Goal: Transaction & Acquisition: Purchase product/service

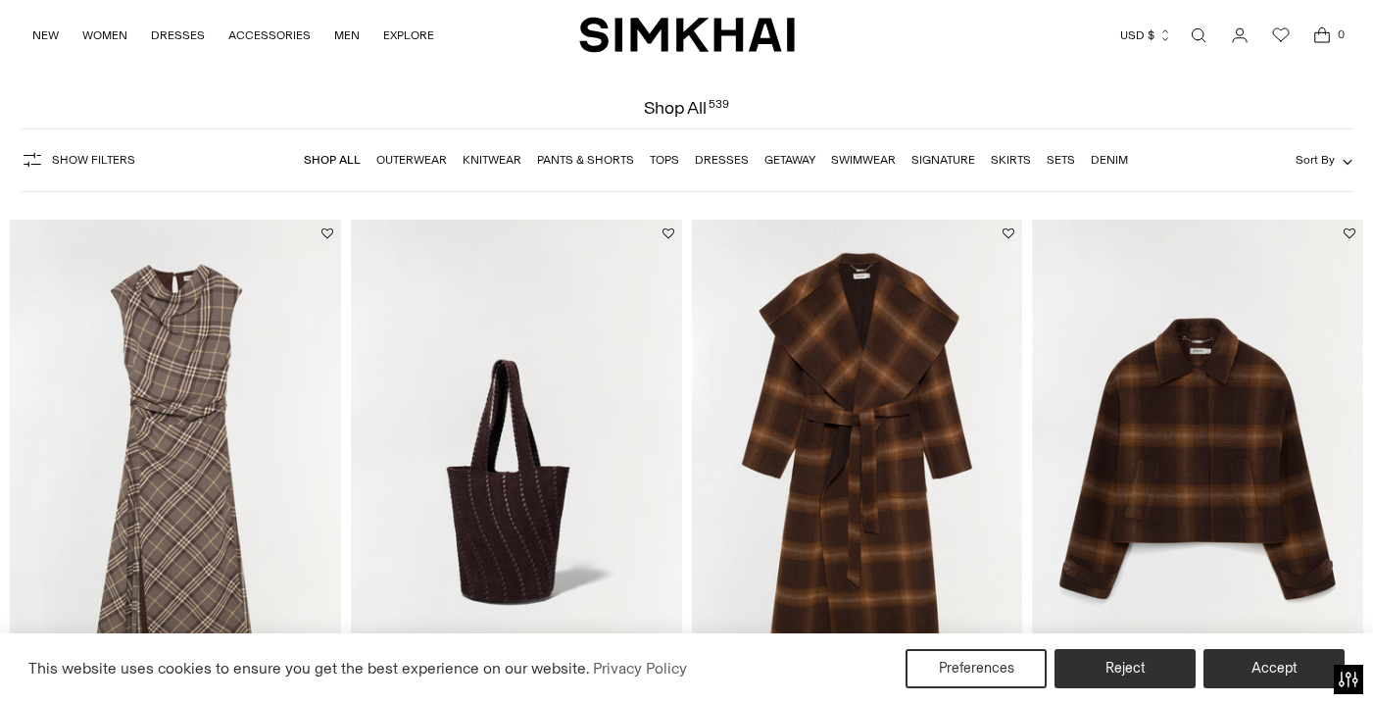
scroll to position [218, 0]
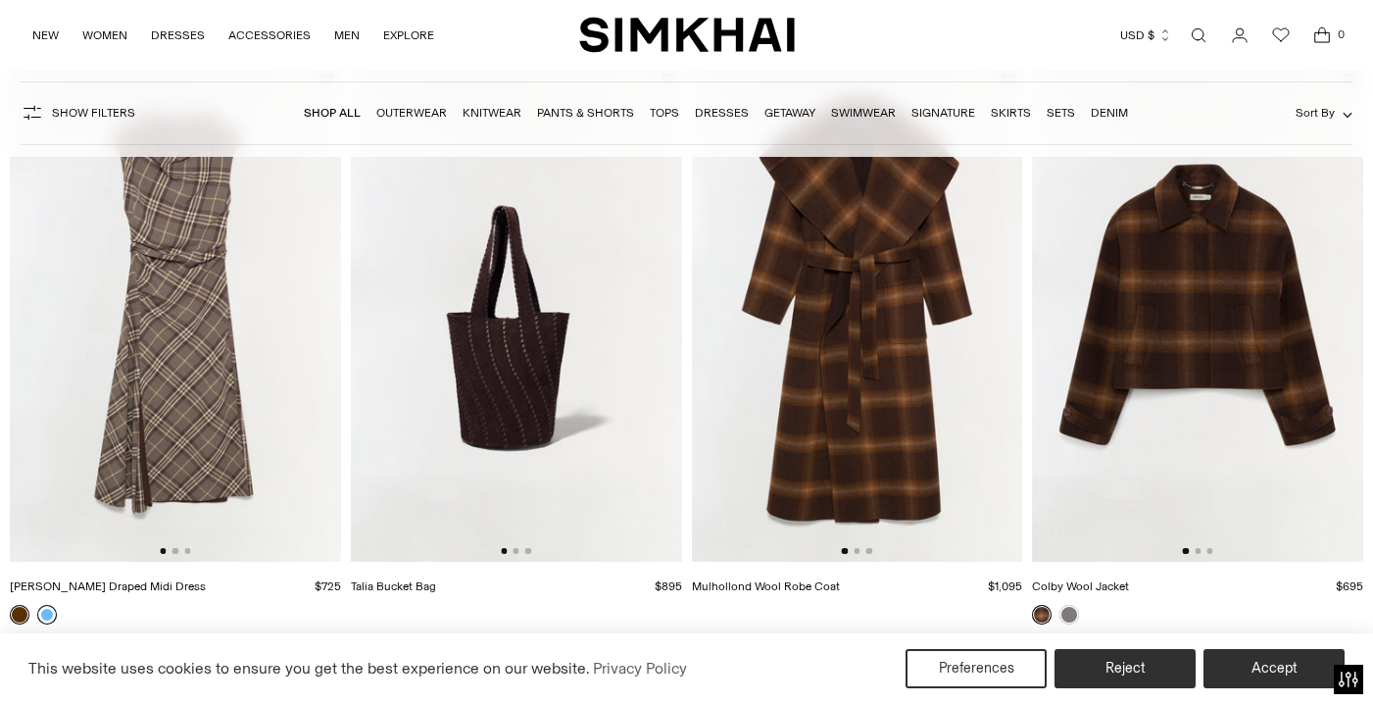
click at [50, 619] on link at bounding box center [47, 615] width 20 height 20
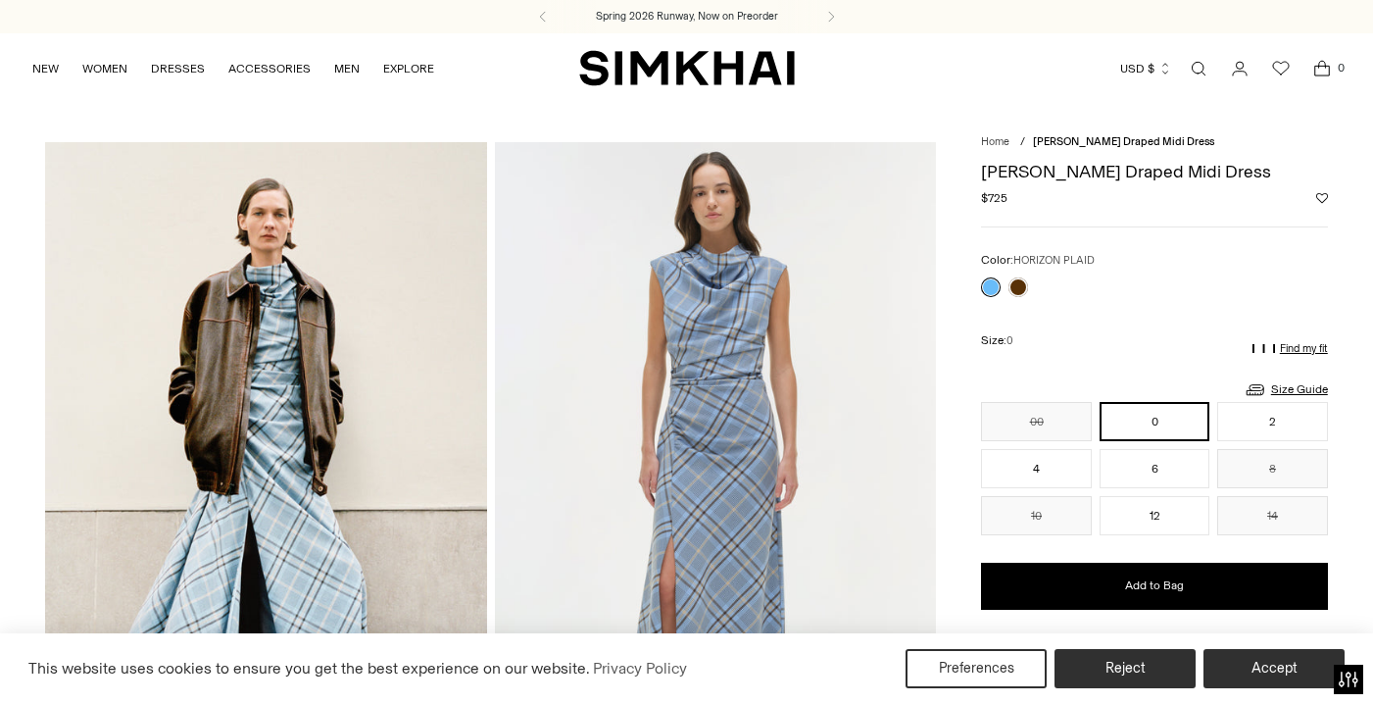
scroll to position [264, 0]
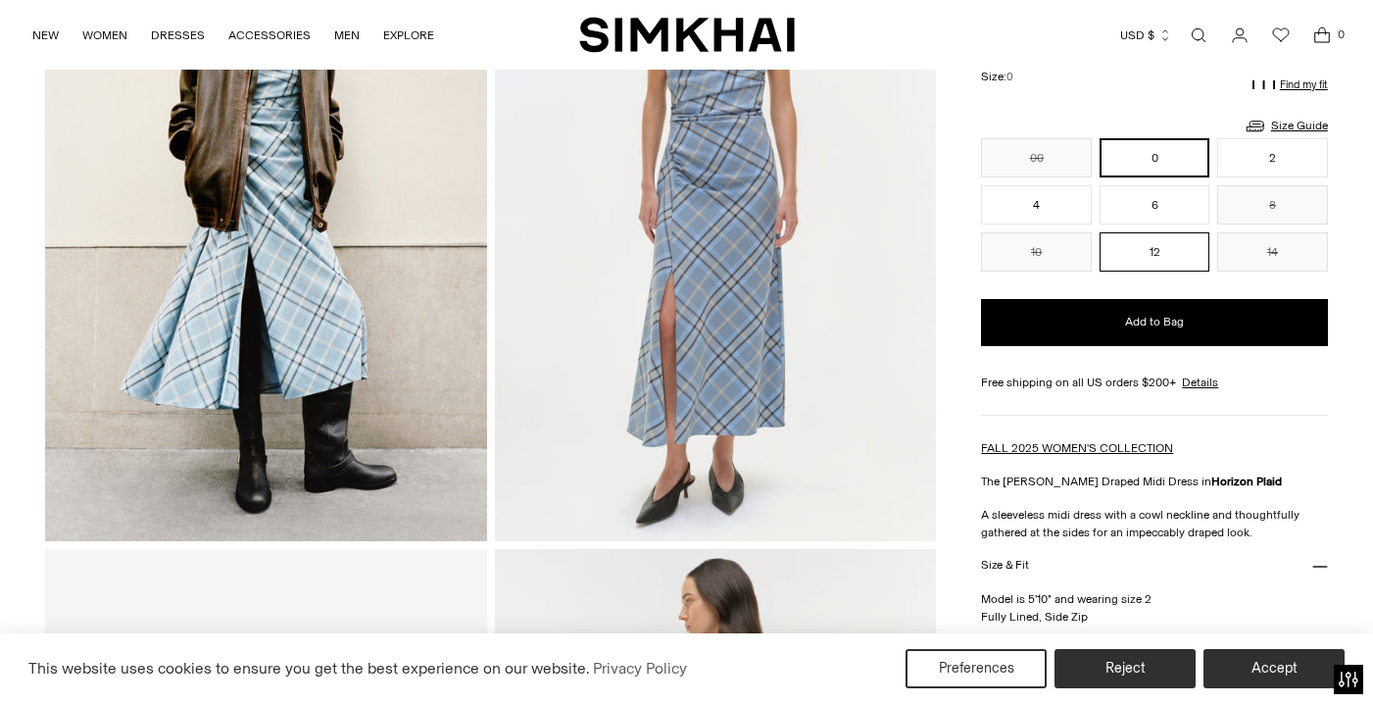
click at [1151, 254] on button "12" at bounding box center [1155, 251] width 110 height 39
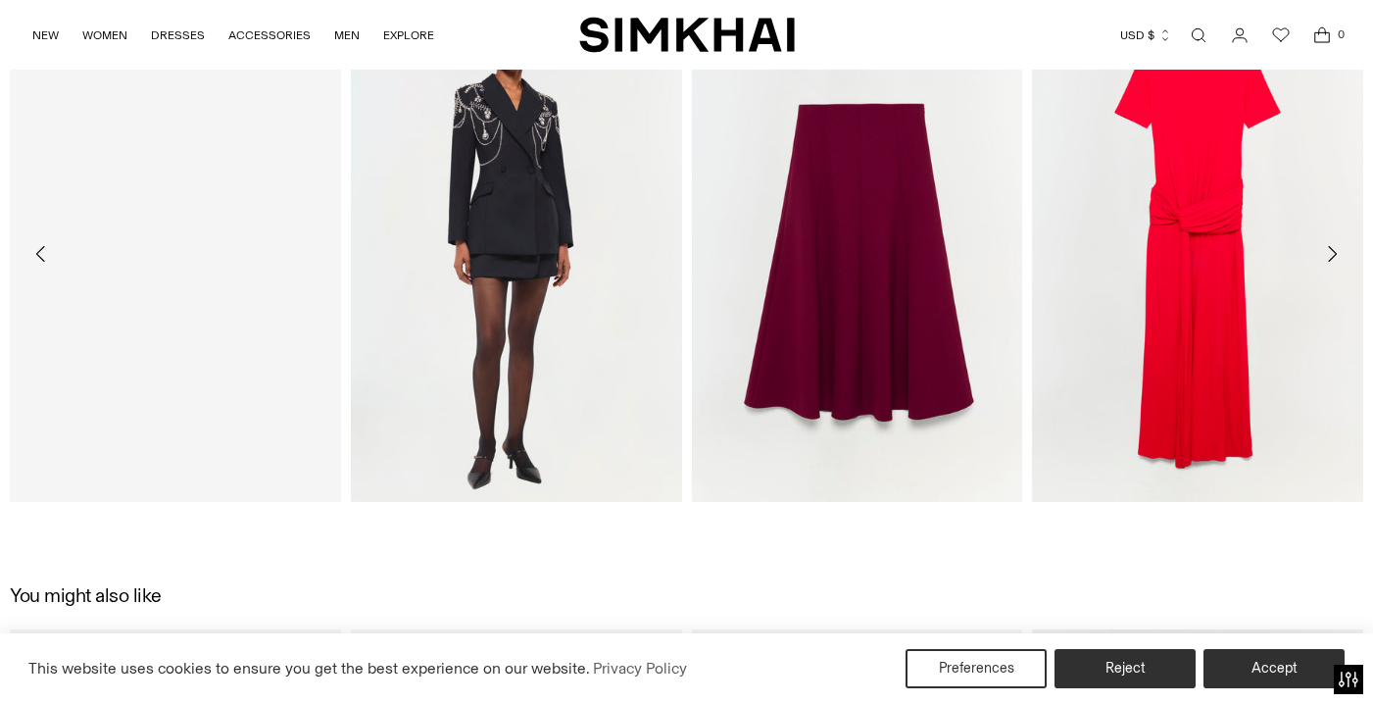
scroll to position [2910, 0]
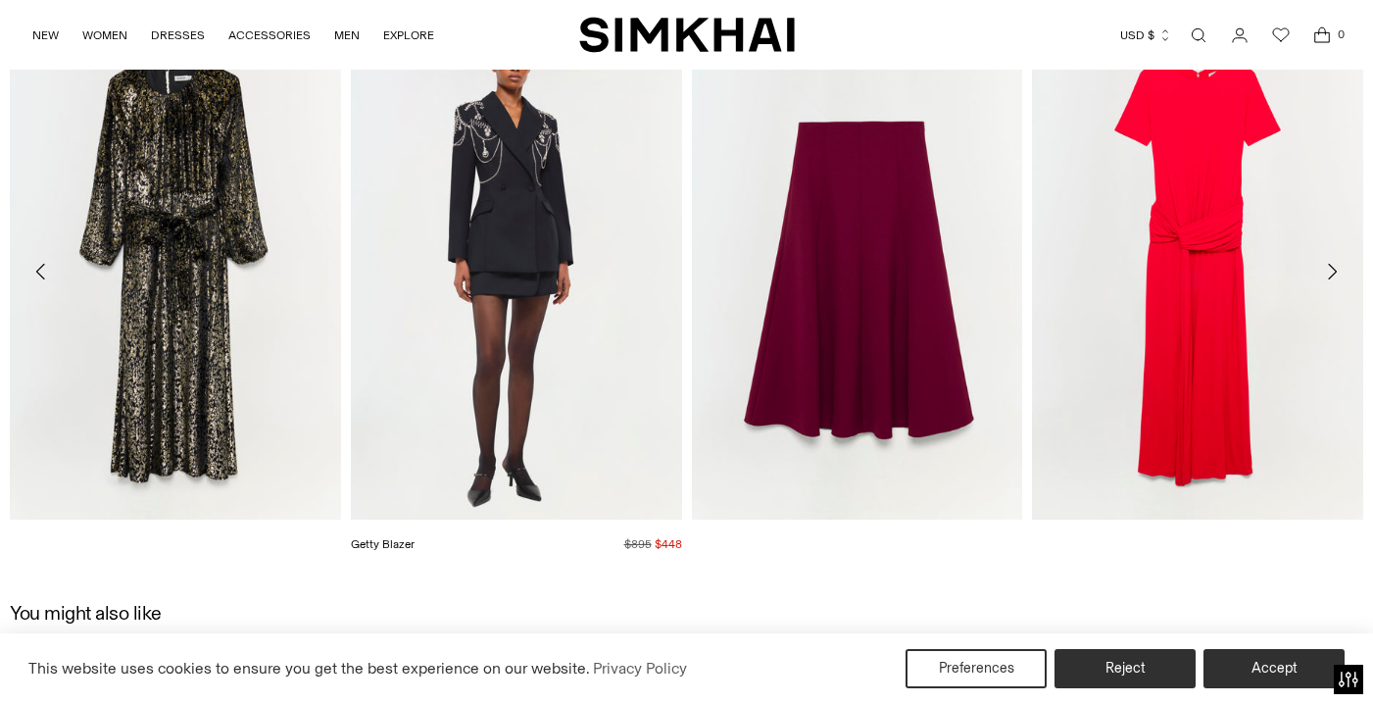
click at [415, 537] on link "Getty Blazer" at bounding box center [383, 544] width 64 height 14
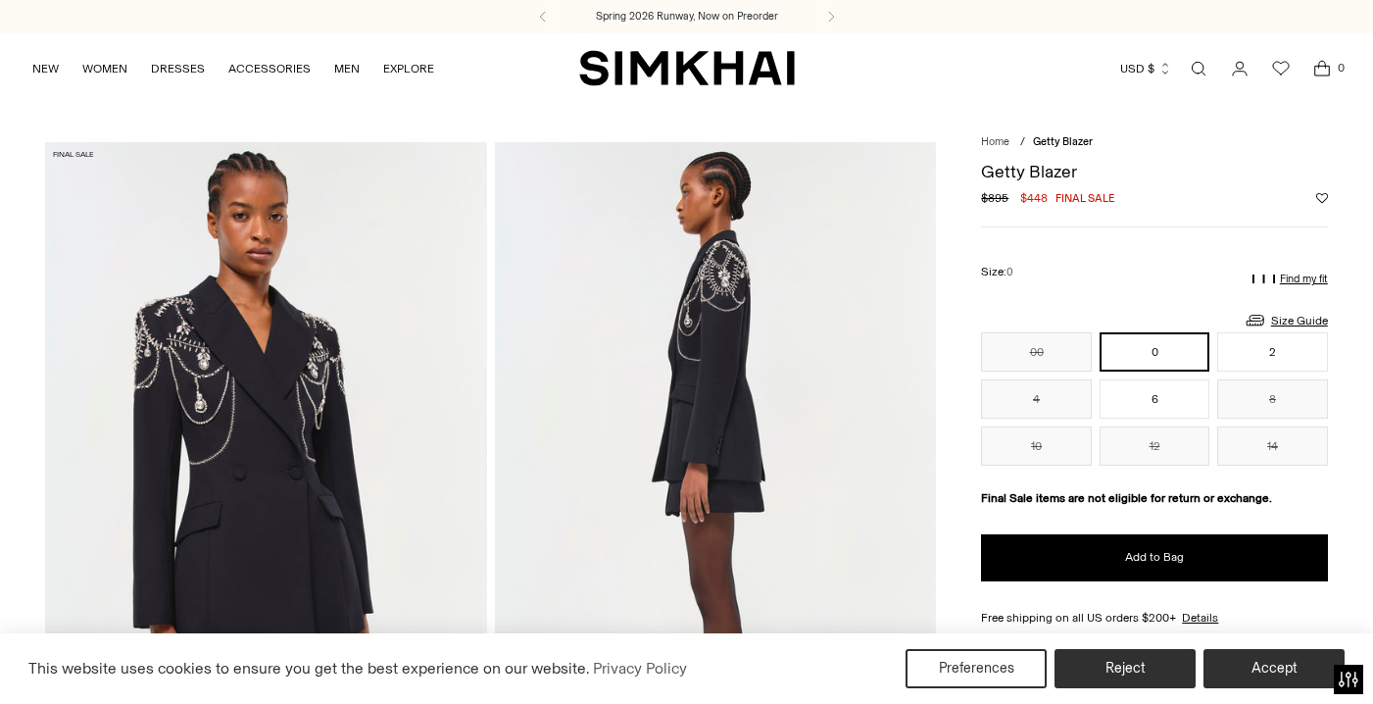
click at [287, 416] on img at bounding box center [265, 473] width 441 height 663
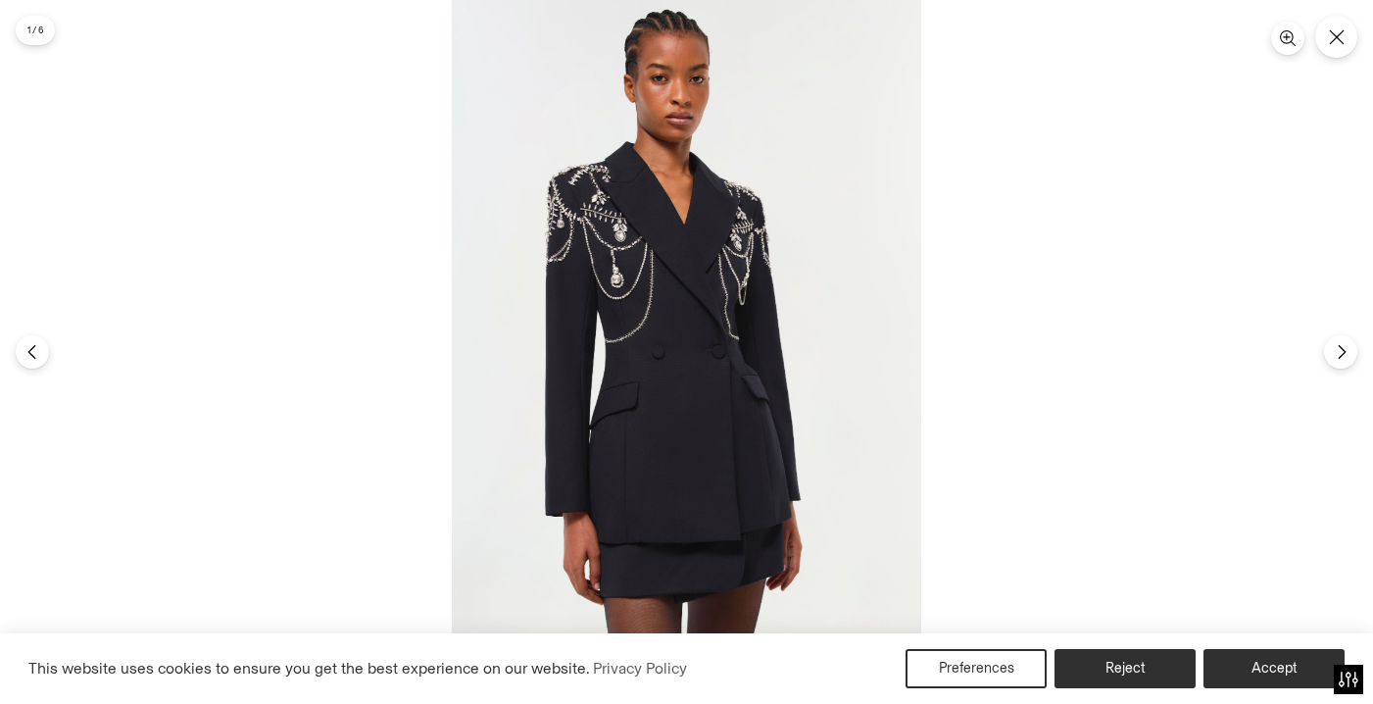
click at [711, 201] on img at bounding box center [686, 352] width 469 height 704
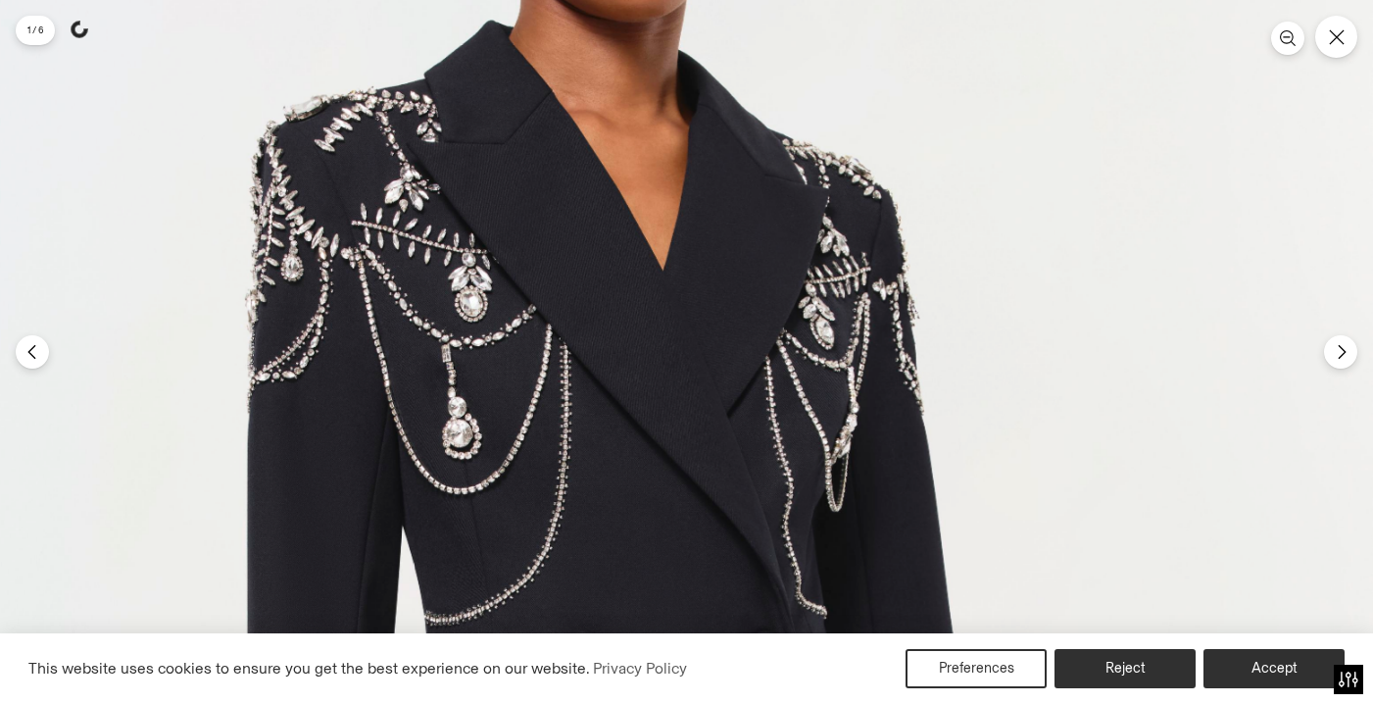
click at [711, 201] on img at bounding box center [669, 651] width 1407 height 2111
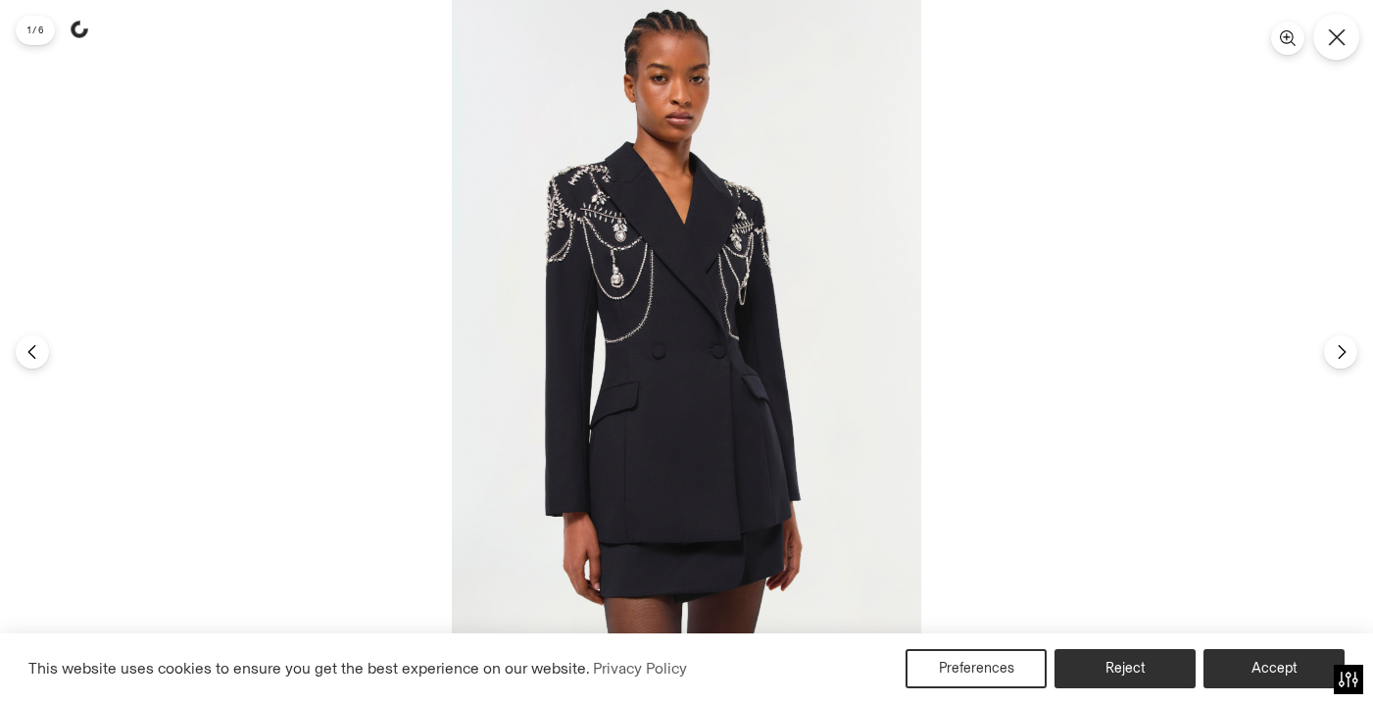
click at [1337, 40] on icon "Close" at bounding box center [1337, 37] width 18 height 18
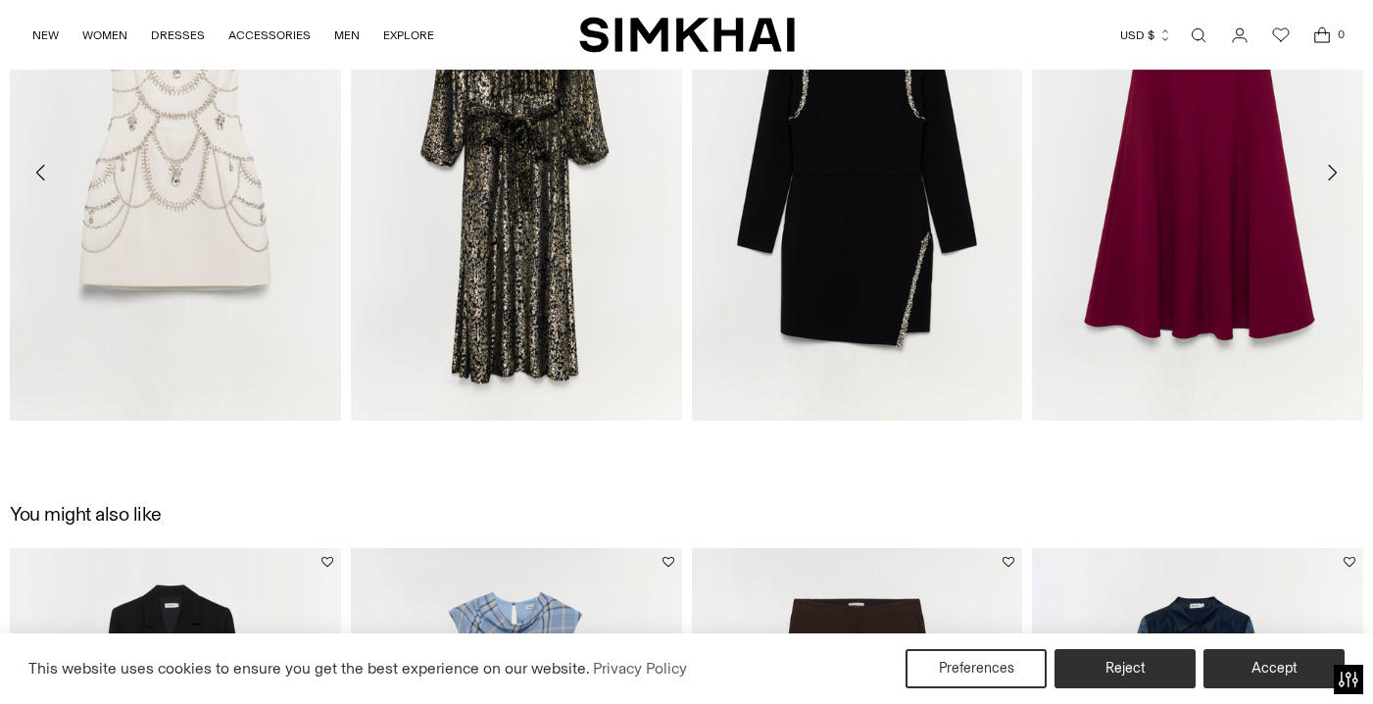
scroll to position [2835, 0]
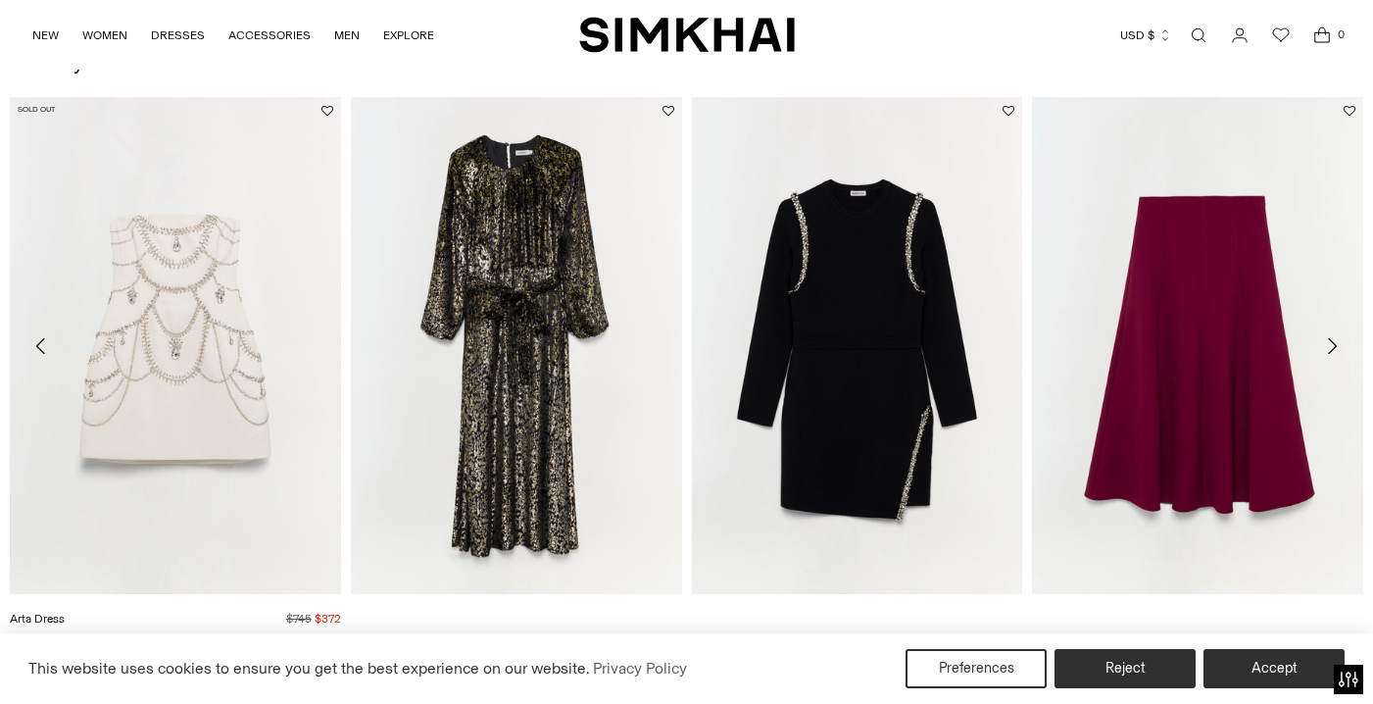
click at [65, 612] on link "Arta Dress" at bounding box center [37, 619] width 55 height 14
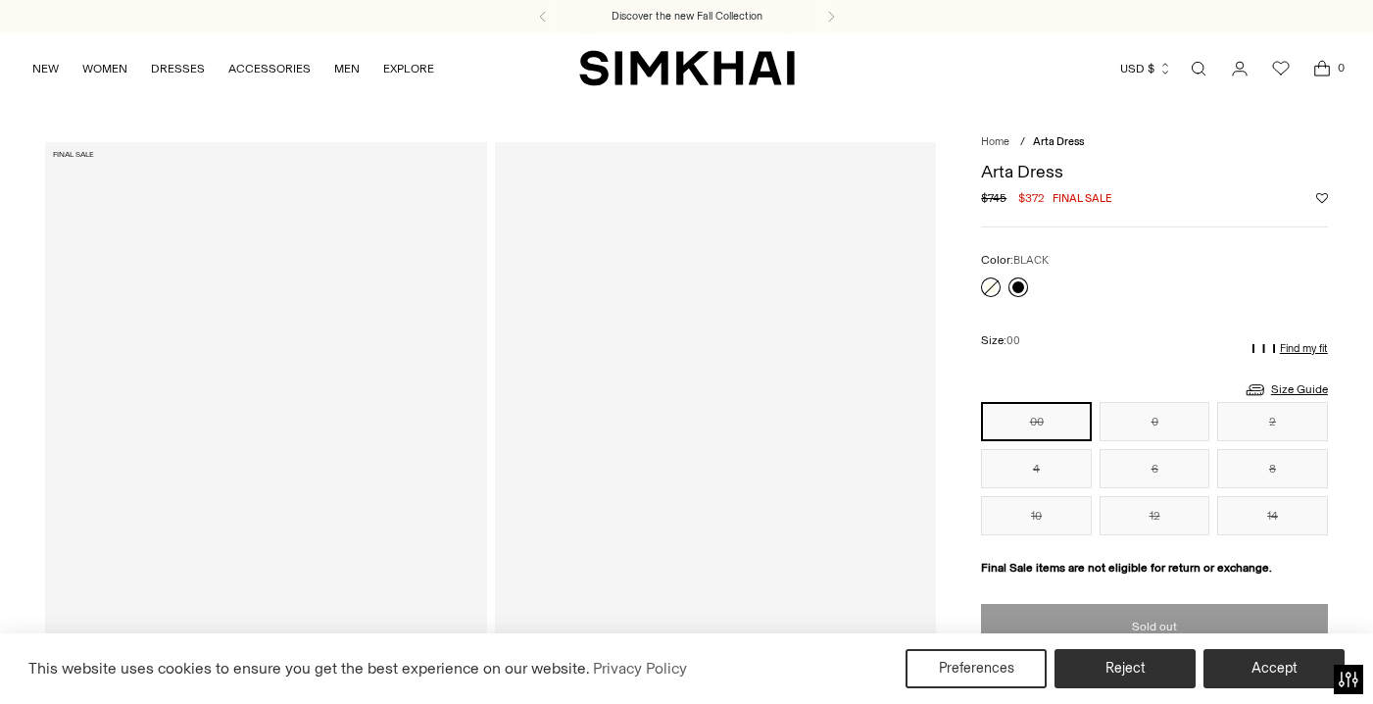
click at [1020, 283] on link at bounding box center [1018, 287] width 20 height 20
